Goal: Task Accomplishment & Management: Manage account settings

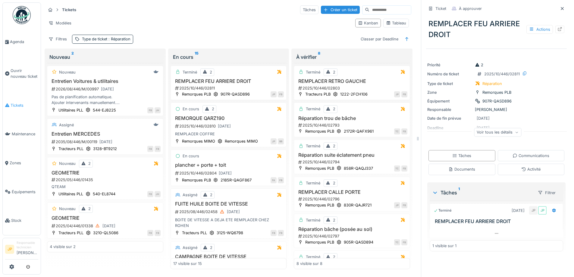
click at [17, 105] on span "Tickets" at bounding box center [25, 106] width 28 height 6
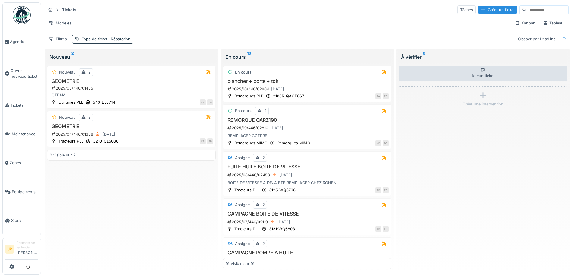
click at [116, 41] on span ": Réparation" at bounding box center [118, 39] width 23 height 5
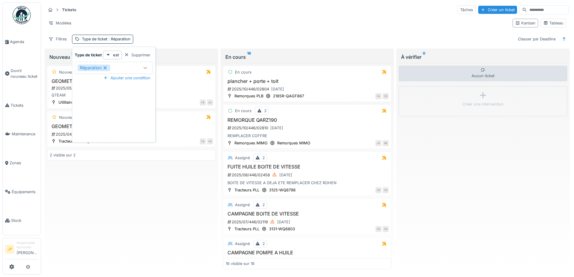
click at [132, 65] on div "Réparation" at bounding box center [107, 68] width 61 height 7
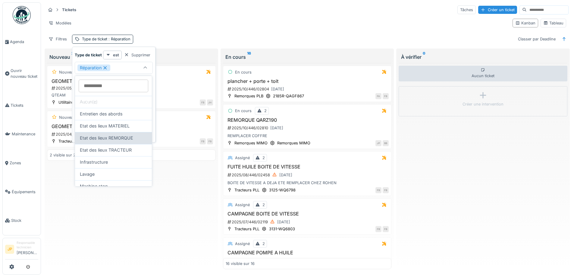
click at [123, 141] on span "Etat des lieux REMORQUE" at bounding box center [106, 138] width 53 height 7
type input "*******"
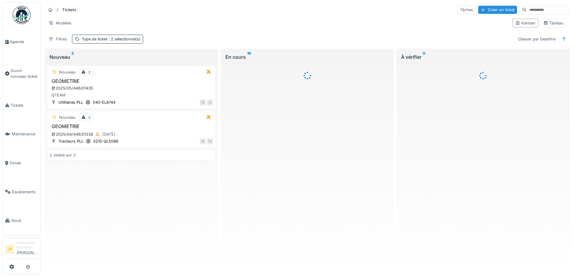
click at [243, 22] on div "Modèles" at bounding box center [277, 23] width 462 height 9
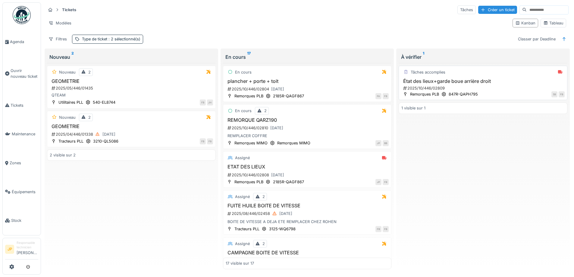
click at [459, 84] on h3 "État des lieux+garde boue arrière droit" at bounding box center [483, 81] width 163 height 6
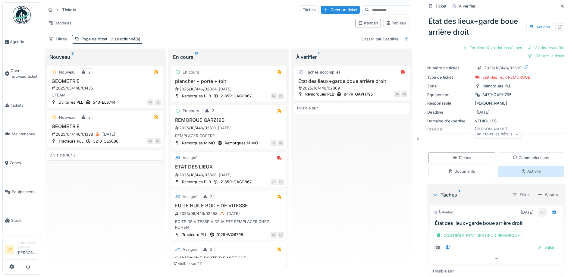
scroll to position [22, 0]
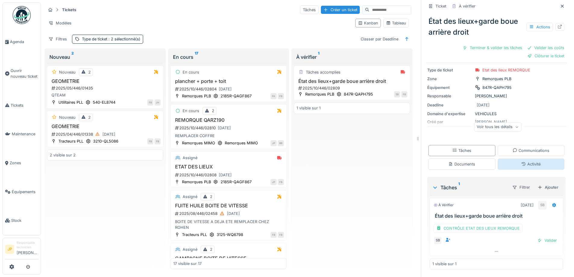
click at [523, 165] on div "Activité" at bounding box center [531, 164] width 19 height 6
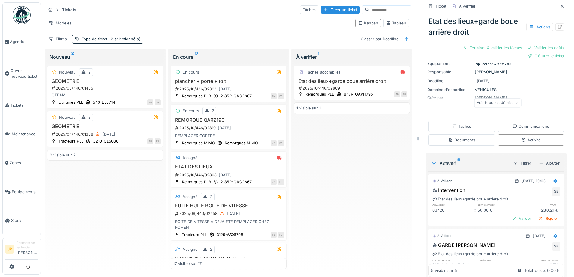
scroll to position [0, 0]
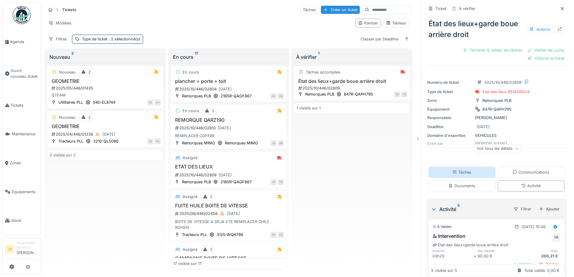
click at [460, 169] on div "Tâches" at bounding box center [462, 172] width 19 height 6
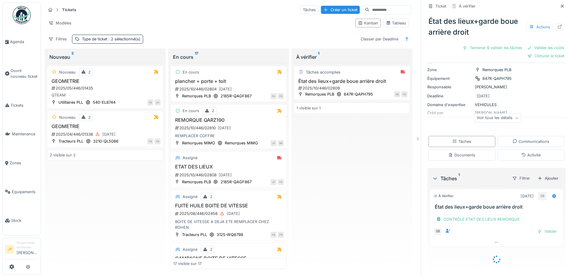
scroll to position [22, 0]
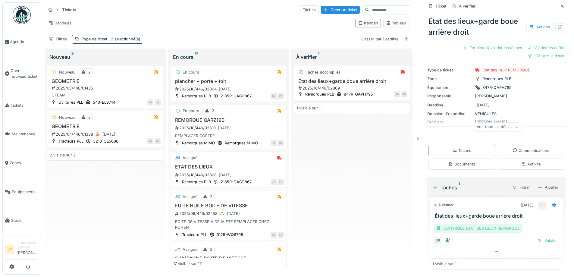
click at [480, 228] on div "CONTRÔLE ETAT DES LIEUX REMORQUE" at bounding box center [478, 228] width 89 height 9
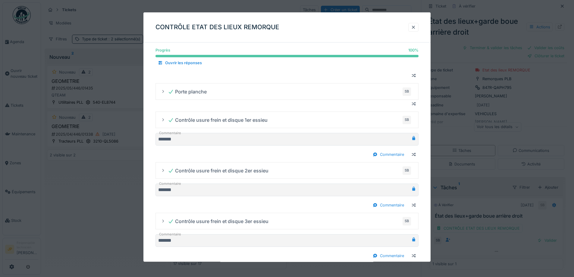
scroll to position [472, 0]
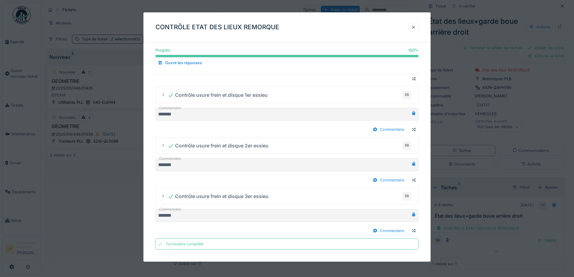
click at [416, 31] on div at bounding box center [414, 27] width 10 height 9
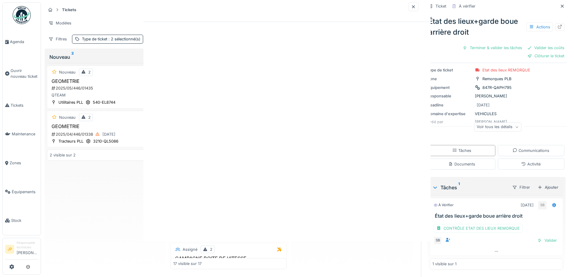
scroll to position [0, 0]
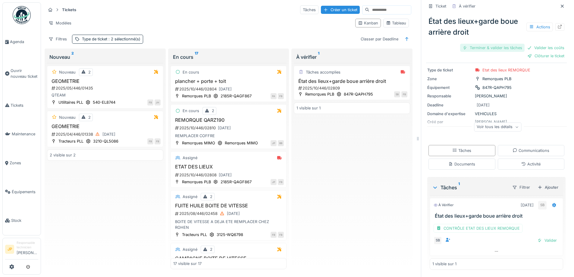
click at [479, 47] on div "Terminer & valider les tâches" at bounding box center [492, 48] width 65 height 8
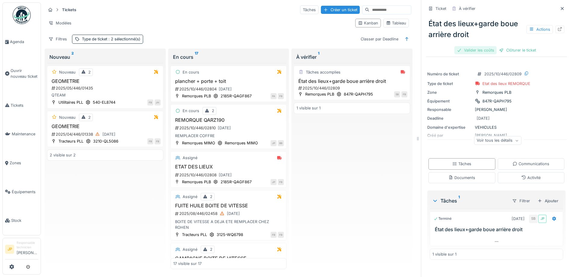
click at [475, 51] on div "Valider les coûts" at bounding box center [476, 50] width 42 height 8
click at [503, 51] on div "Clôturer le ticket" at bounding box center [497, 50] width 42 height 8
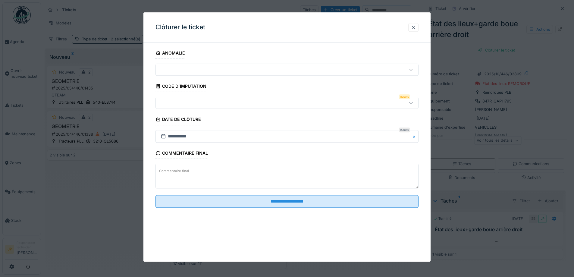
click at [184, 101] on div at bounding box center [271, 103] width 227 height 7
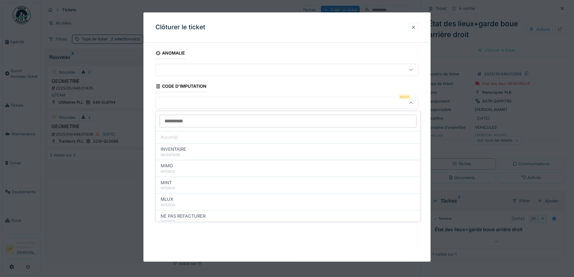
scroll to position [66, 0]
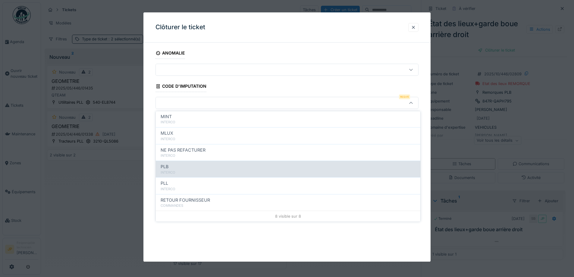
click at [185, 173] on div "INTERCO" at bounding box center [288, 172] width 255 height 5
type input "***"
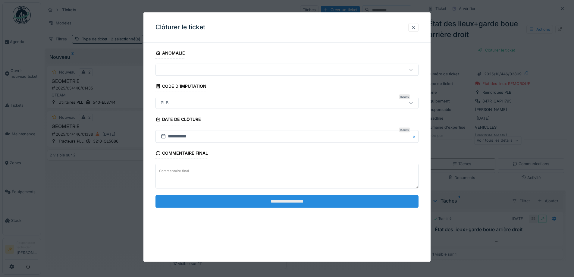
click at [286, 203] on input "**********" at bounding box center [287, 201] width 263 height 13
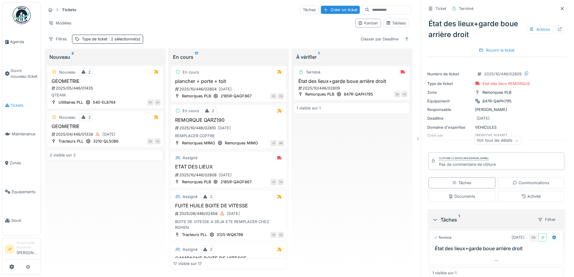
click at [23, 103] on span "Tickets" at bounding box center [25, 106] width 28 height 6
